Goal: Complete application form: Complete application form

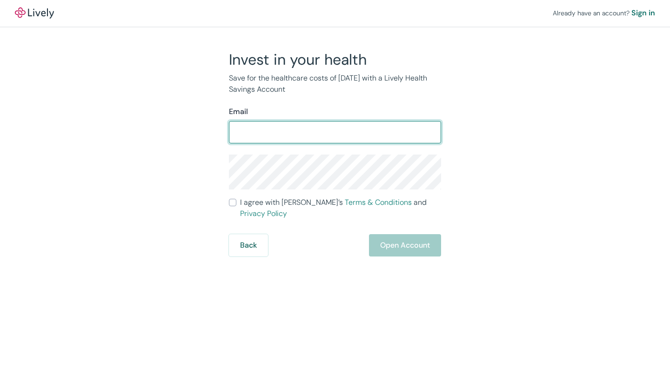
click at [252, 132] on input "Email" at bounding box center [335, 132] width 212 height 19
type input "[EMAIL_ADDRESS][DOMAIN_NAME]"
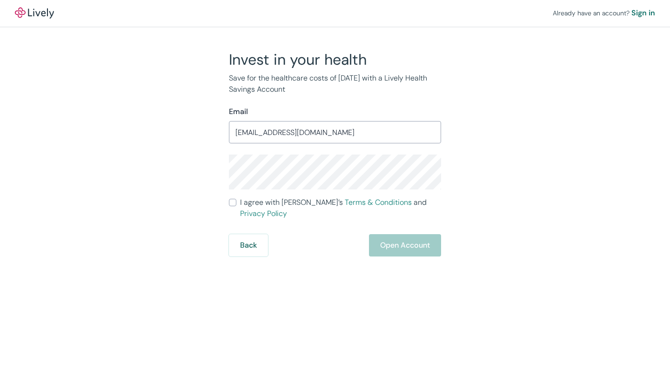
click at [401, 246] on div "Back Open Account" at bounding box center [335, 245] width 212 height 22
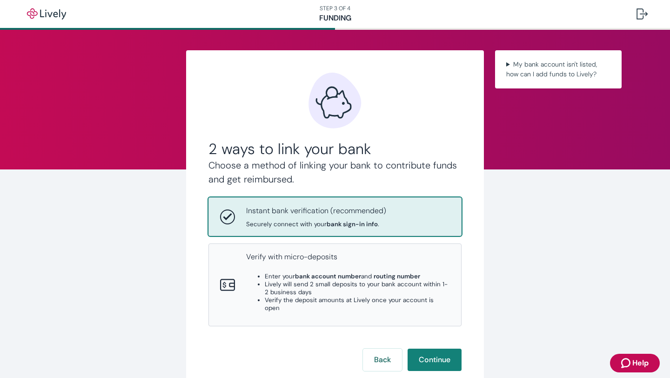
click at [343, 220] on span "Securely connect with your bank sign-in info ." at bounding box center [316, 224] width 140 height 8
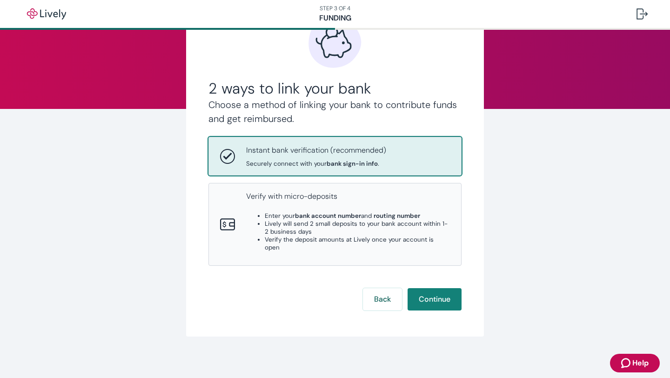
scroll to position [74, 0]
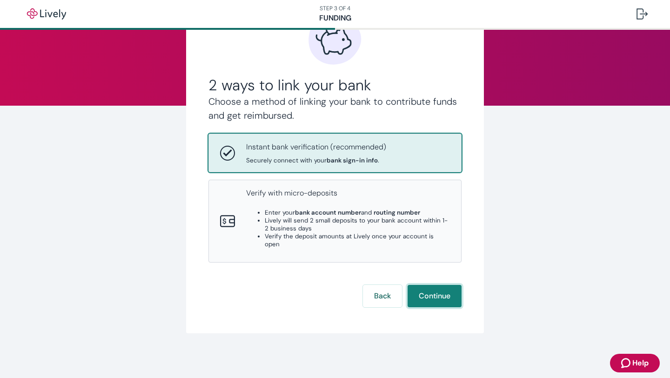
click at [430, 307] on button "Continue" at bounding box center [435, 296] width 54 height 22
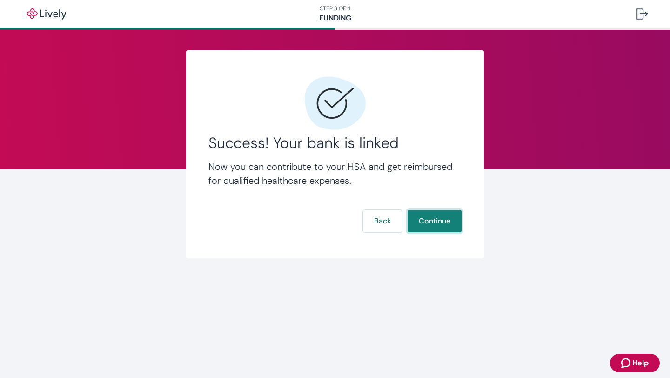
click at [442, 223] on button "Continue" at bounding box center [435, 221] width 54 height 22
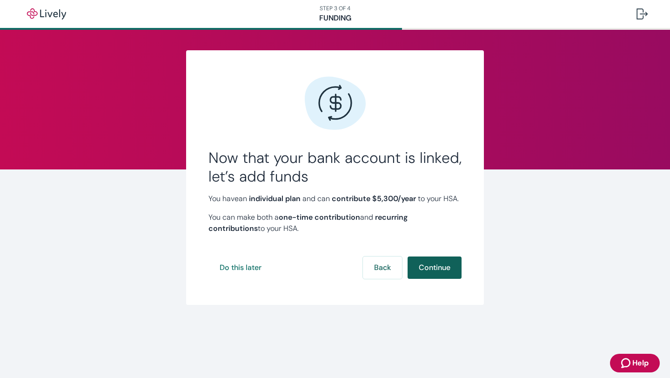
click at [429, 277] on button "Continue" at bounding box center [435, 267] width 54 height 22
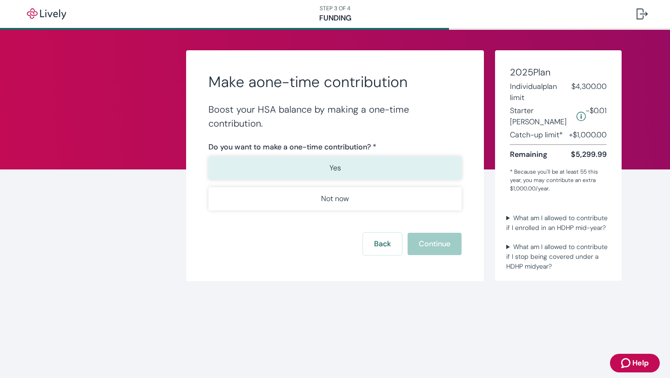
click at [338, 168] on p "Yes" at bounding box center [336, 167] width 12 height 11
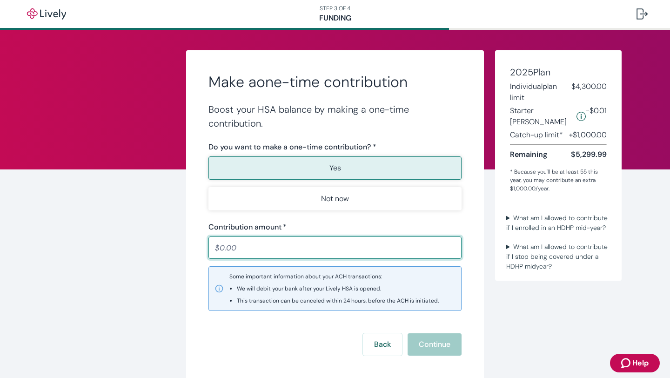
click at [229, 252] on input "Contribution amount   *" at bounding box center [335, 247] width 253 height 19
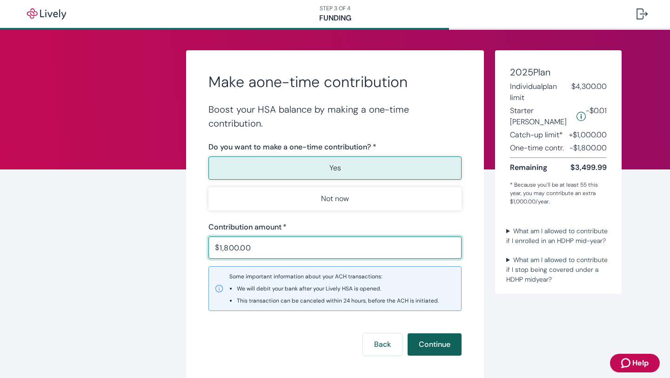
type input "1,800.00"
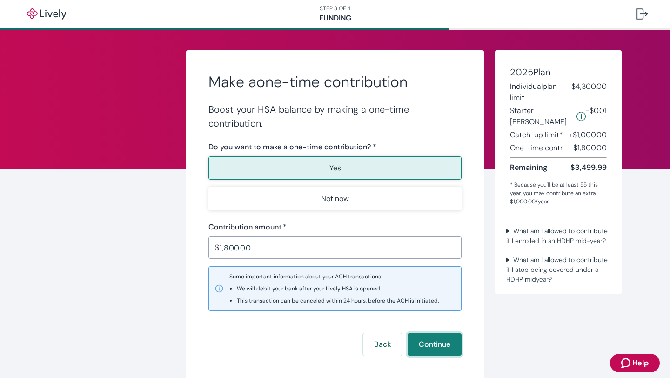
click at [427, 348] on button "Continue" at bounding box center [435, 344] width 54 height 22
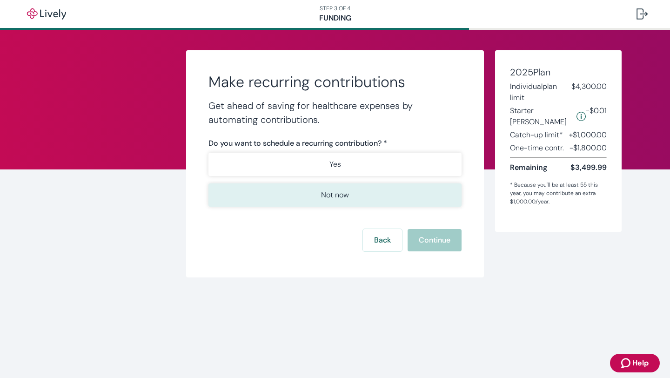
click at [343, 191] on p "Not now" at bounding box center [335, 194] width 28 height 11
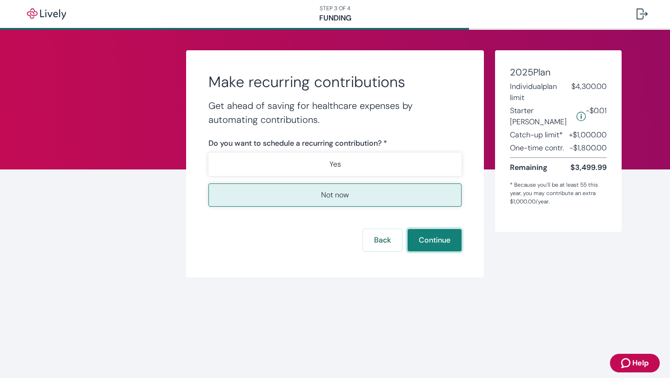
click at [431, 238] on button "Continue" at bounding box center [435, 240] width 54 height 22
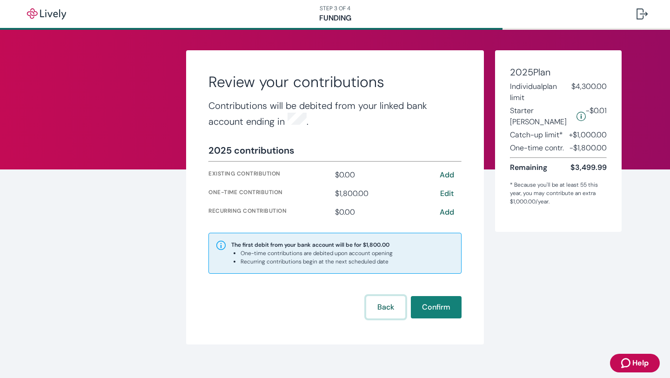
click at [375, 303] on button "Back" at bounding box center [385, 307] width 39 height 22
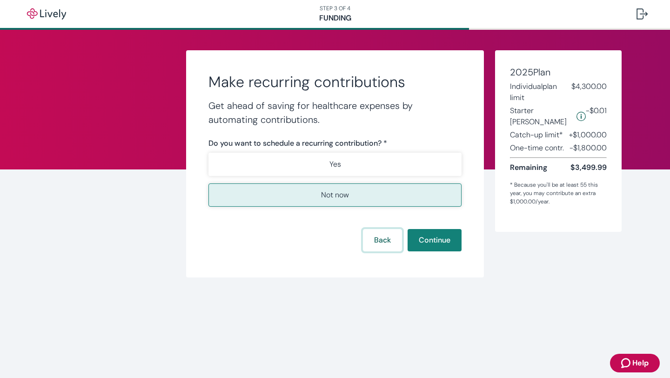
click at [377, 234] on button "Back" at bounding box center [382, 240] width 39 height 22
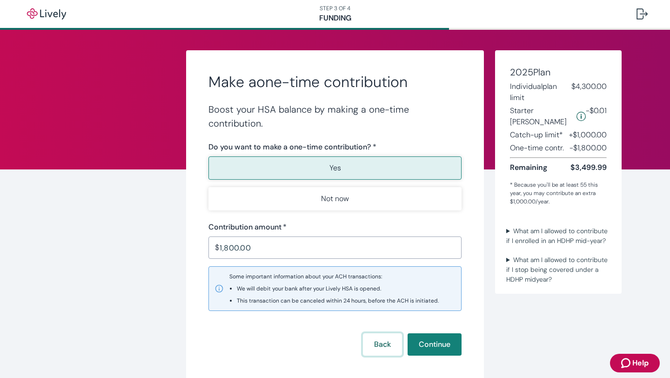
click at [374, 349] on button "Back" at bounding box center [382, 344] width 39 height 22
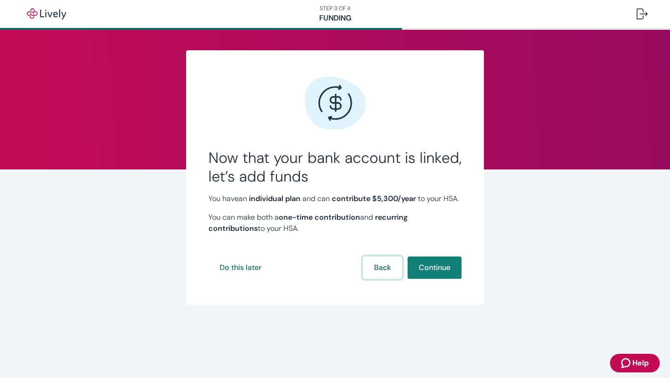
click at [377, 279] on button "Back" at bounding box center [382, 267] width 39 height 22
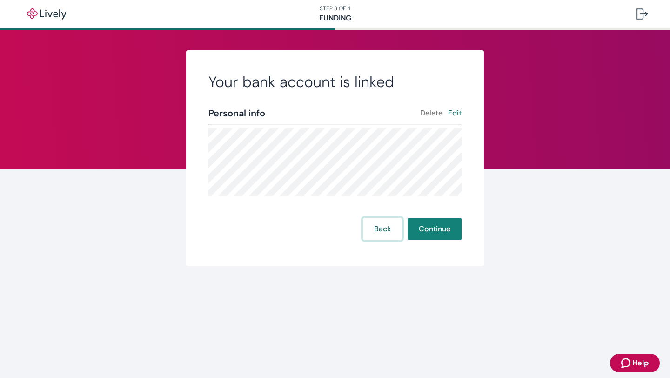
click at [375, 230] on button "Back" at bounding box center [382, 229] width 39 height 22
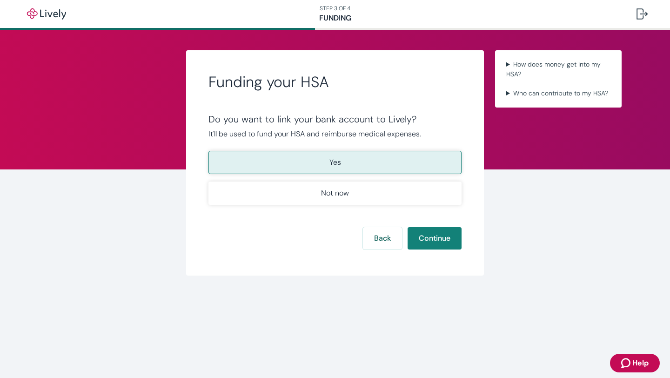
click at [365, 273] on div "Funding your HSA Do you want to link your bank account to Lively? It'll be used…" at bounding box center [335, 162] width 298 height 225
click at [373, 249] on button "Back" at bounding box center [382, 238] width 39 height 22
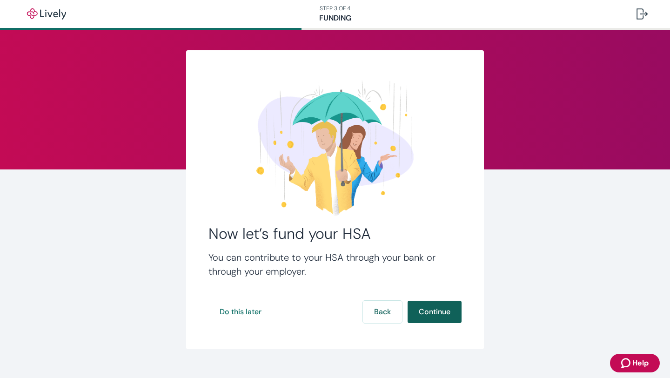
click at [428, 311] on button "Continue" at bounding box center [435, 312] width 54 height 22
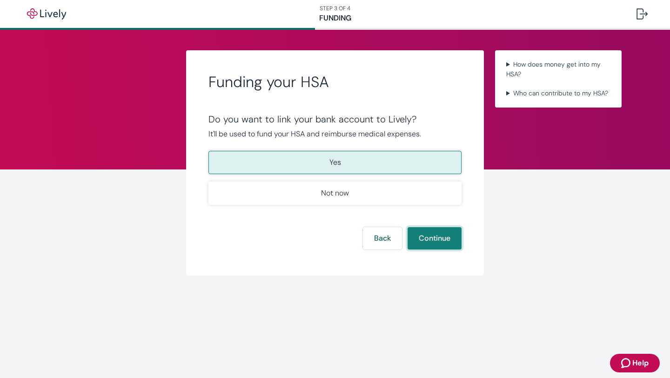
click at [439, 249] on button "Continue" at bounding box center [435, 238] width 54 height 22
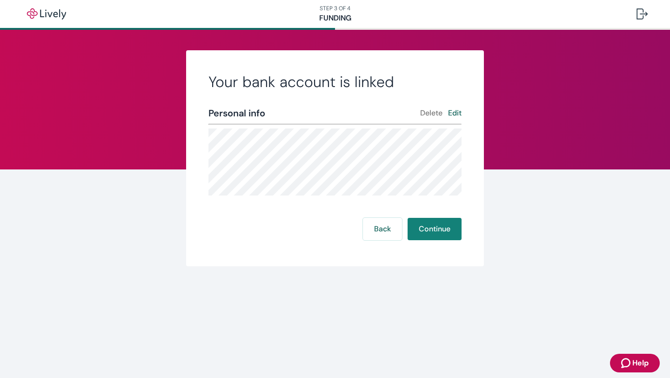
click at [426, 114] on button "Delete" at bounding box center [431, 113] width 22 height 11
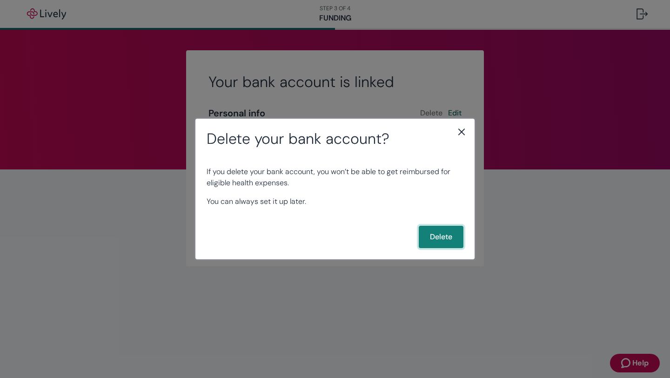
click at [439, 239] on button "Delete" at bounding box center [441, 237] width 45 height 22
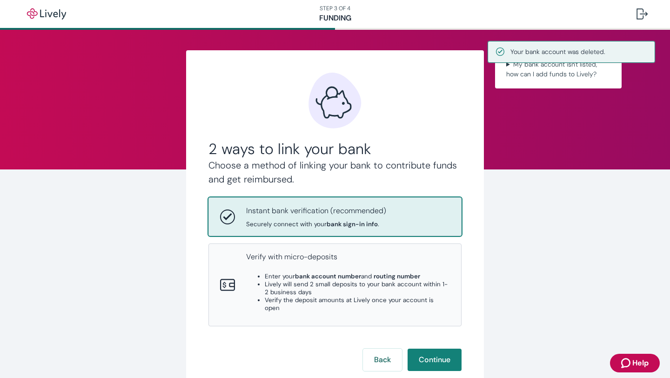
click at [340, 215] on p "Instant bank verification (recommended)" at bounding box center [316, 210] width 140 height 11
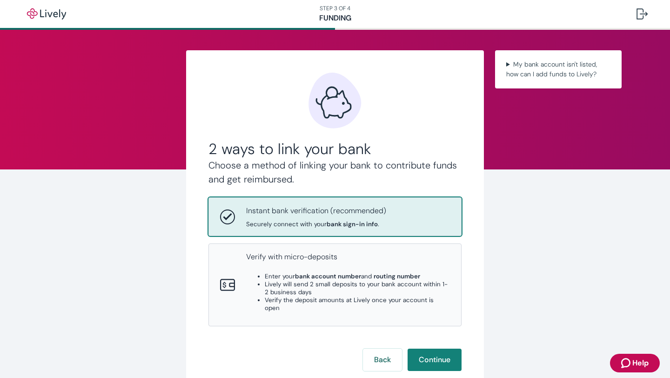
click at [338, 221] on span "Securely connect with your bank sign-in info ." at bounding box center [316, 224] width 140 height 8
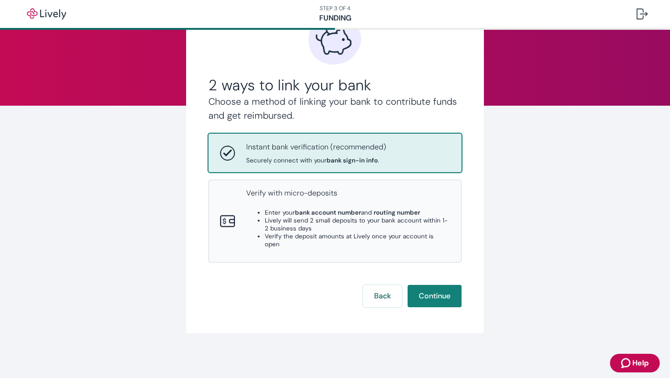
scroll to position [93, 0]
click at [441, 298] on button "Continue" at bounding box center [435, 296] width 54 height 22
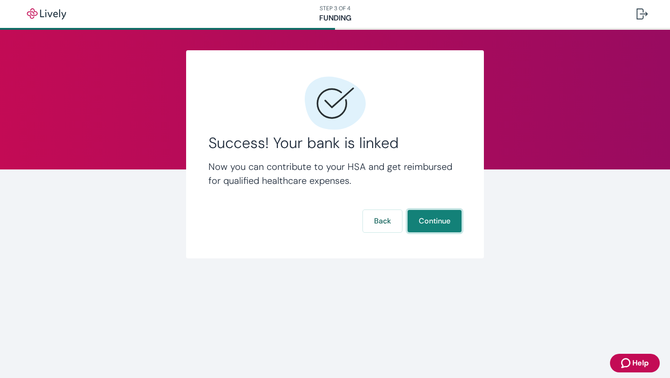
click at [438, 218] on button "Continue" at bounding box center [435, 221] width 54 height 22
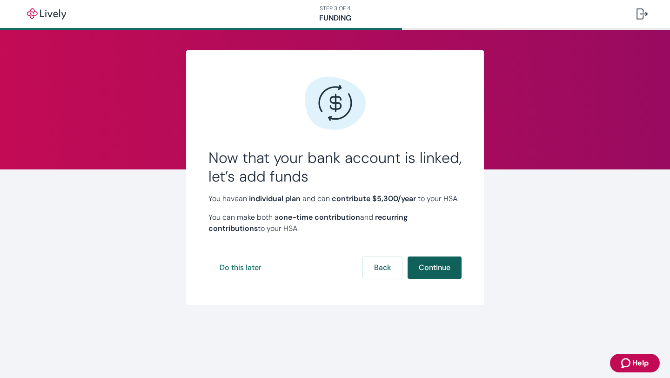
click at [427, 278] on button "Continue" at bounding box center [435, 267] width 54 height 22
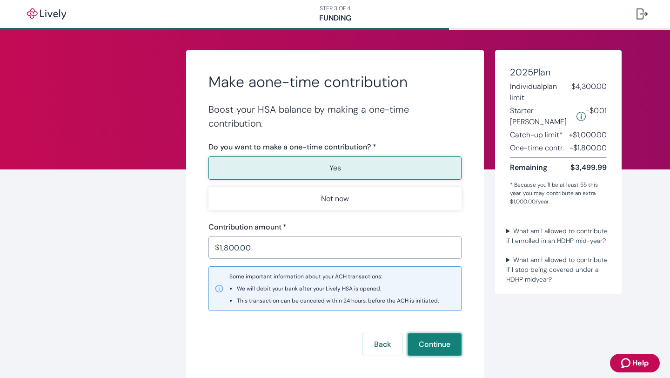
click at [434, 348] on button "Continue" at bounding box center [435, 344] width 54 height 22
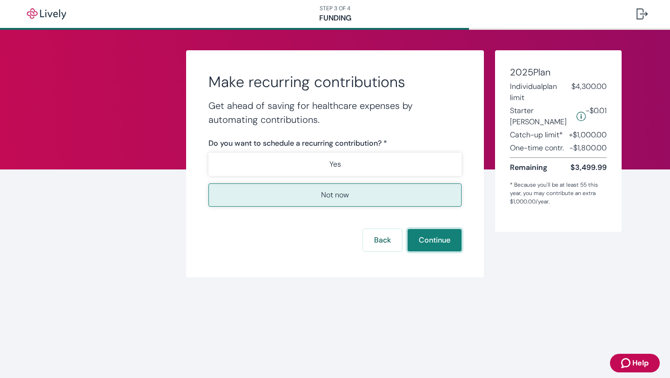
click at [431, 240] on button "Continue" at bounding box center [435, 240] width 54 height 22
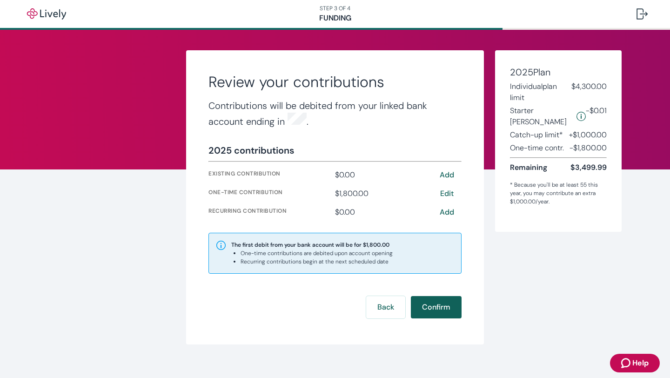
click at [439, 305] on button "Confirm" at bounding box center [436, 307] width 51 height 22
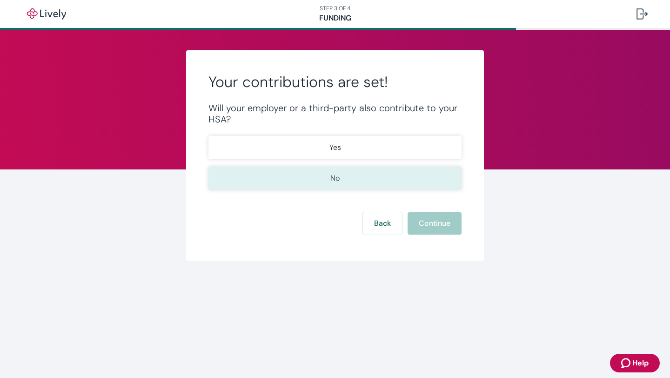
click at [348, 177] on button "No" at bounding box center [335, 178] width 253 height 23
click at [426, 227] on button "Continue" at bounding box center [435, 223] width 54 height 22
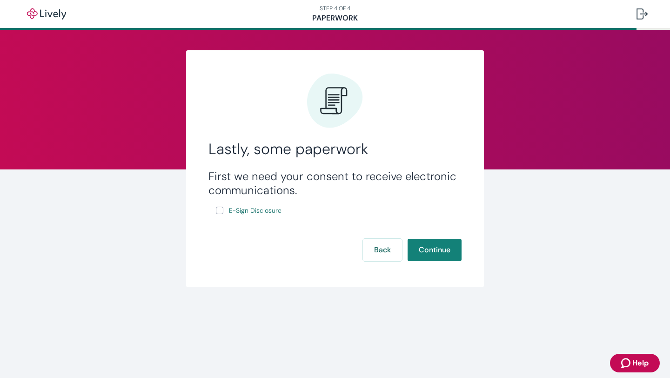
click at [219, 210] on input "E-Sign Disclosure" at bounding box center [219, 210] width 7 height 7
checkbox input "true"
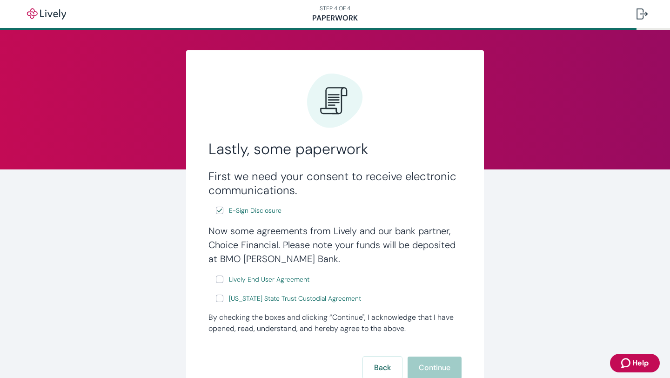
click at [225, 278] on label "Lively End User Agreement" at bounding box center [263, 280] width 95 height 12
click at [223, 278] on input "Lively End User Agreement" at bounding box center [219, 279] width 7 height 7
checkbox input "true"
click at [466, 265] on div "Lastly, some paperwork First we need your consent to receive electronic communi…" at bounding box center [335, 227] width 298 height 355
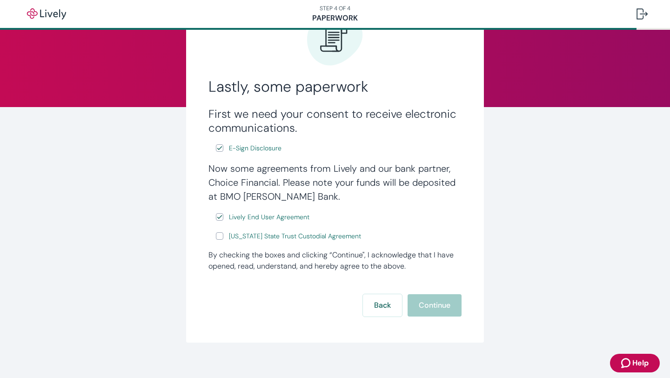
scroll to position [73, 0]
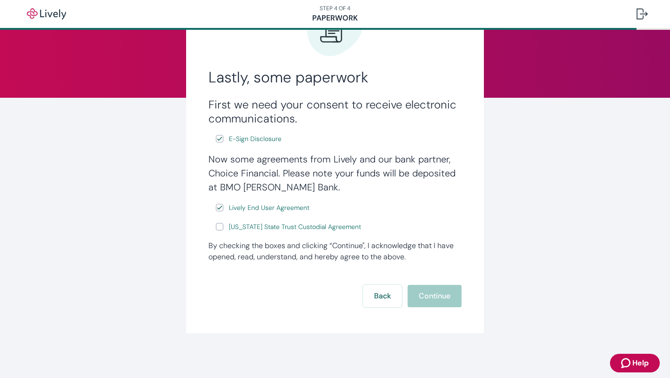
click at [218, 227] on input "Wyoming State Trust Custodial Agreement" at bounding box center [219, 226] width 7 height 7
checkbox input "true"
click at [439, 295] on button "Continue" at bounding box center [435, 296] width 54 height 22
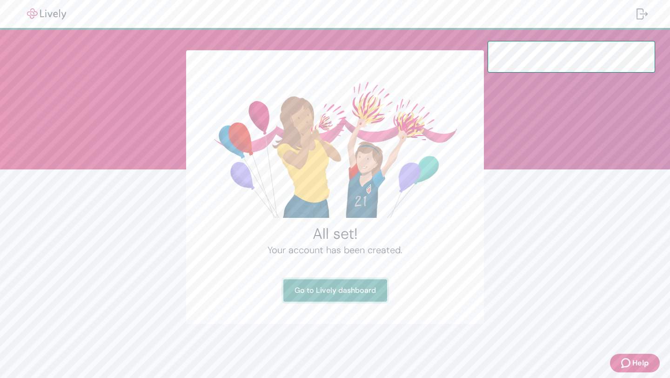
click at [354, 287] on link "Go to Lively dashboard" at bounding box center [335, 290] width 104 height 22
